Goal: Information Seeking & Learning: Find specific fact

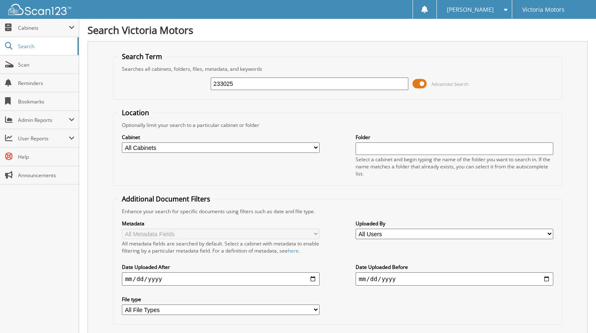
type input "233025"
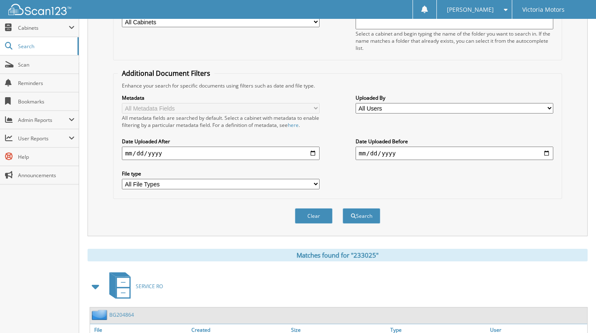
scroll to position [285, 0]
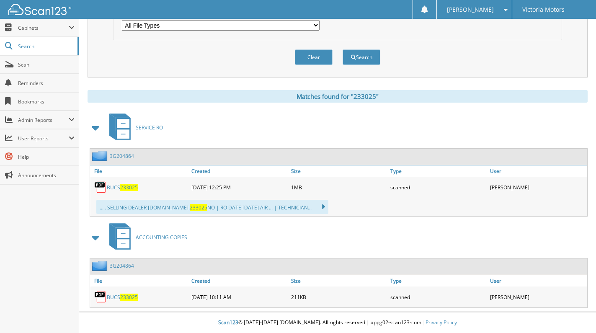
click at [122, 185] on span "233025" at bounding box center [129, 187] width 18 height 7
